Goal: Information Seeking & Learning: Find specific fact

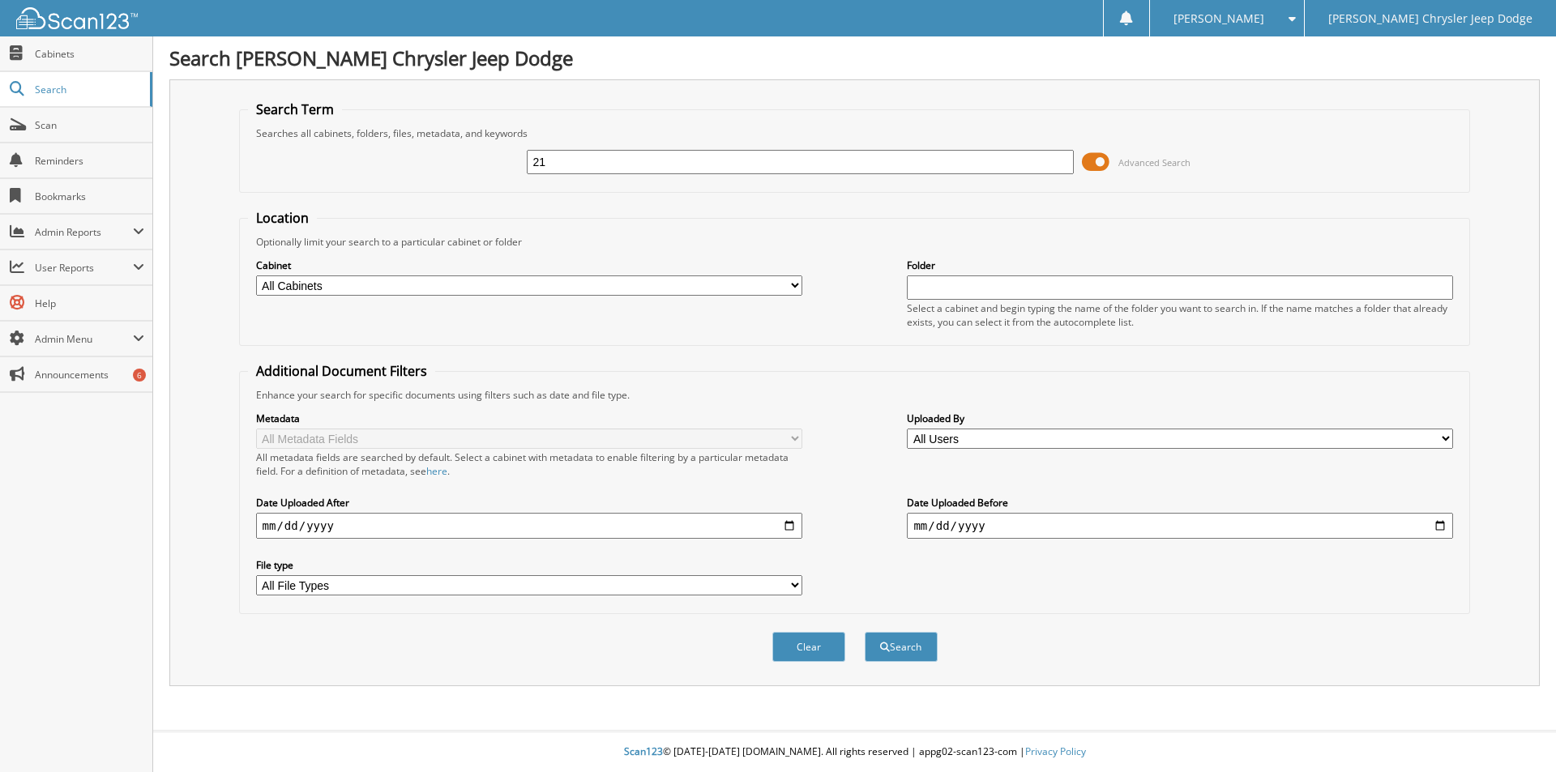
type input "2"
type input "NN212275"
click at [865, 632] on button "Search" at bounding box center [901, 647] width 73 height 30
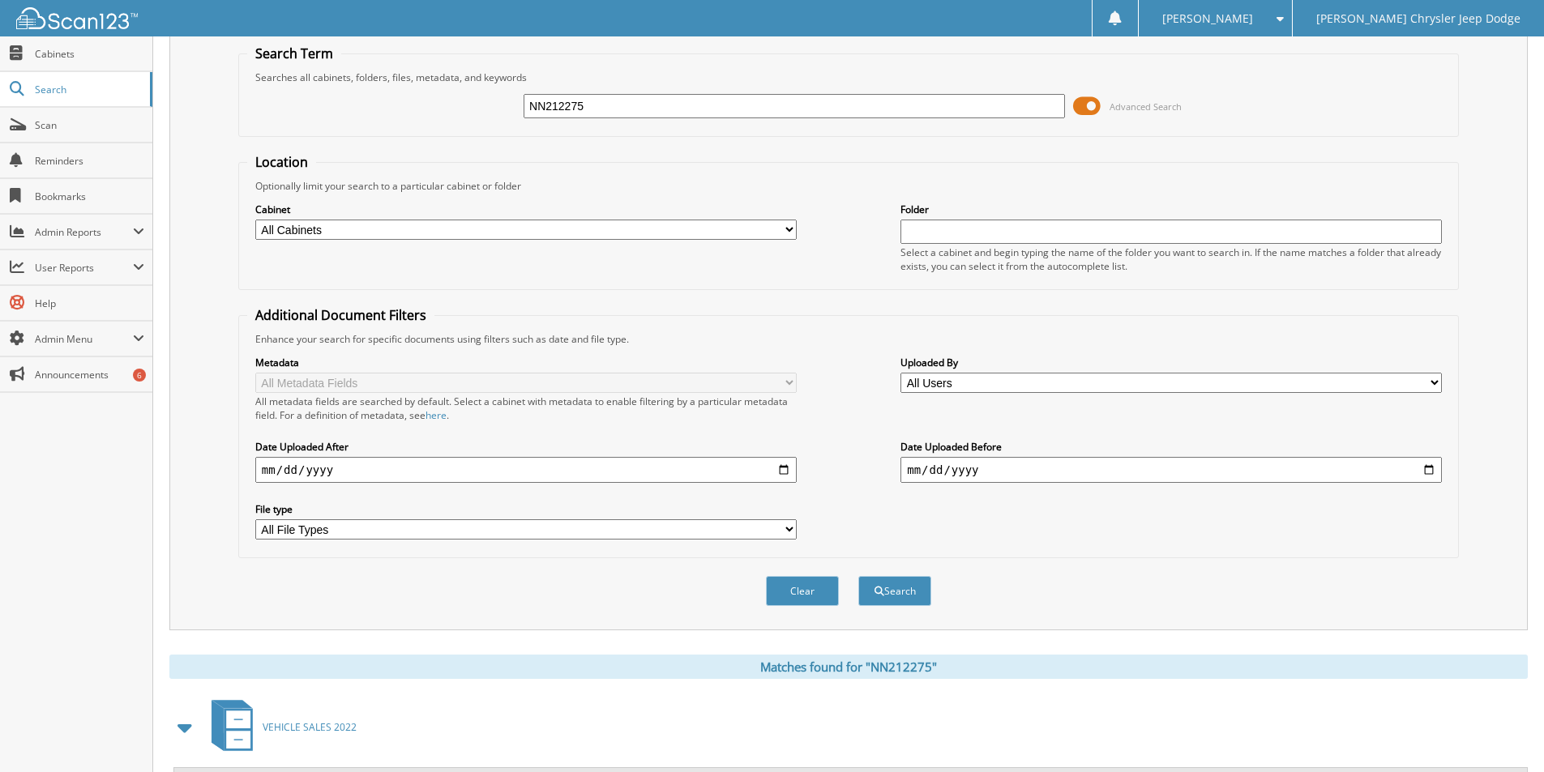
scroll to position [535, 0]
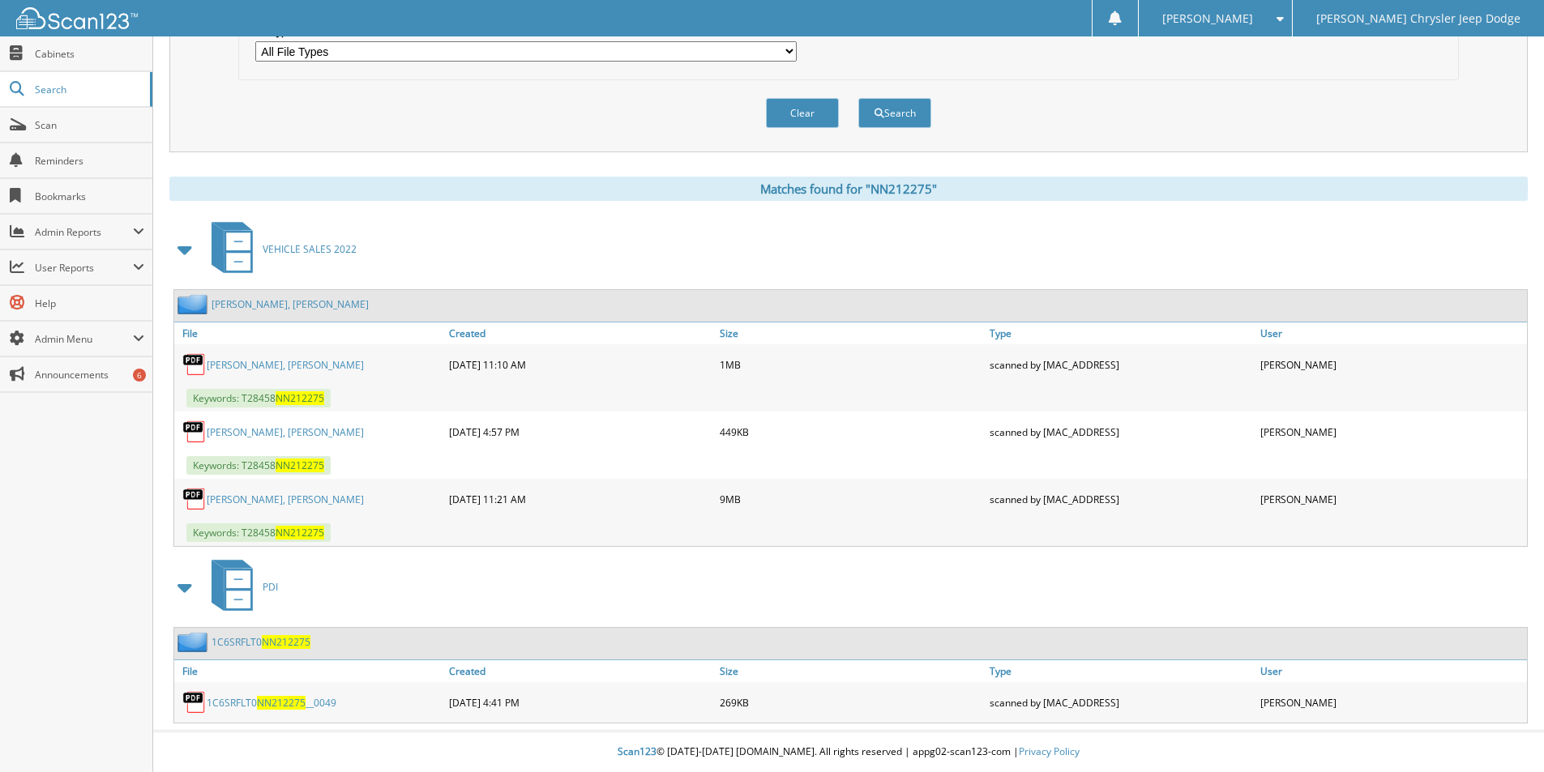
click at [250, 306] on link "[PERSON_NAME], [PERSON_NAME]" at bounding box center [290, 304] width 157 height 14
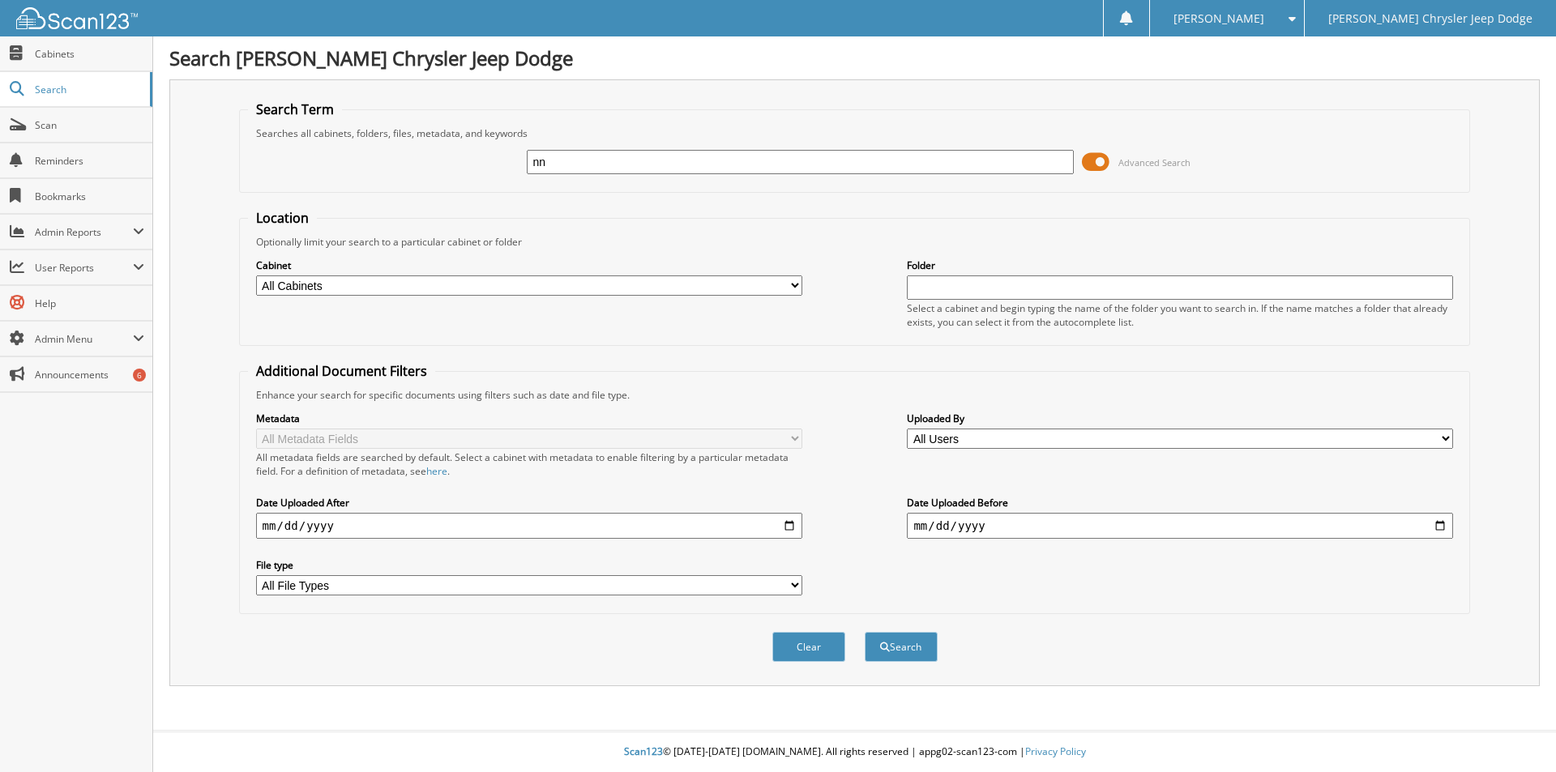
type input "n"
type input "NN212275"
click at [865, 632] on button "Search" at bounding box center [901, 647] width 73 height 30
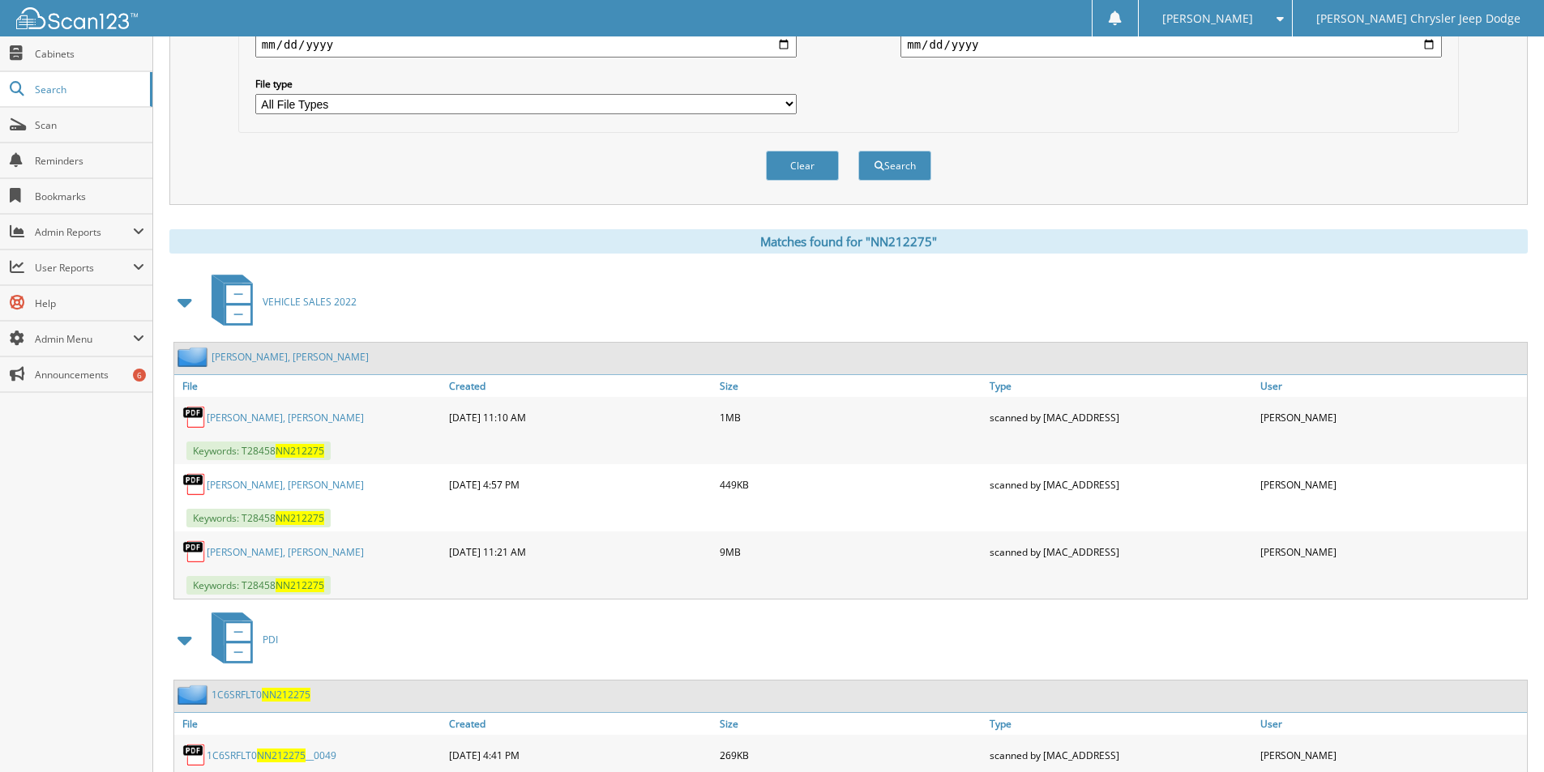
scroll to position [535, 0]
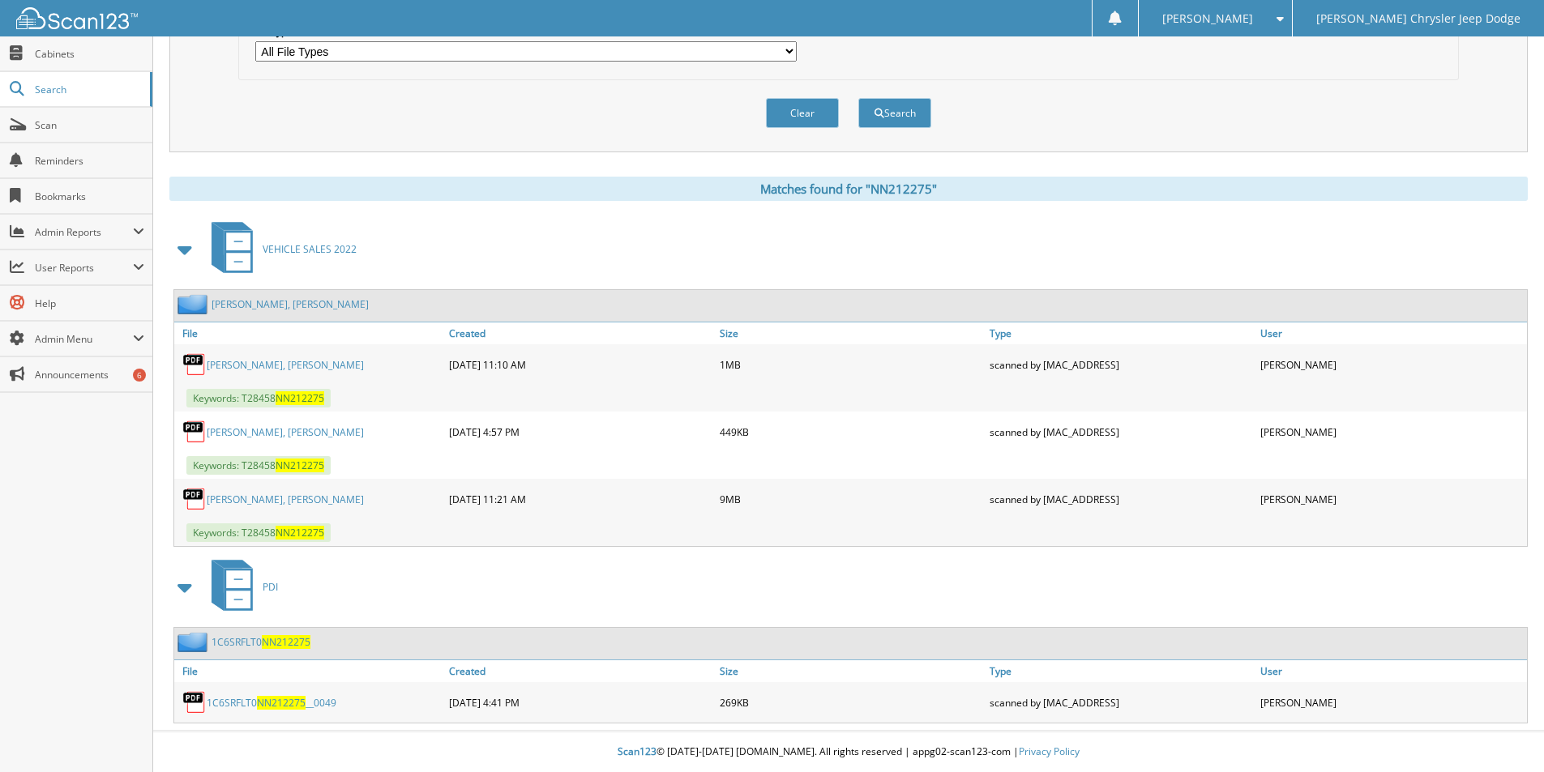
click at [243, 641] on link "1C6SRFLT0 NN212275" at bounding box center [261, 642] width 99 height 14
